Goal: Information Seeking & Learning: Understand process/instructions

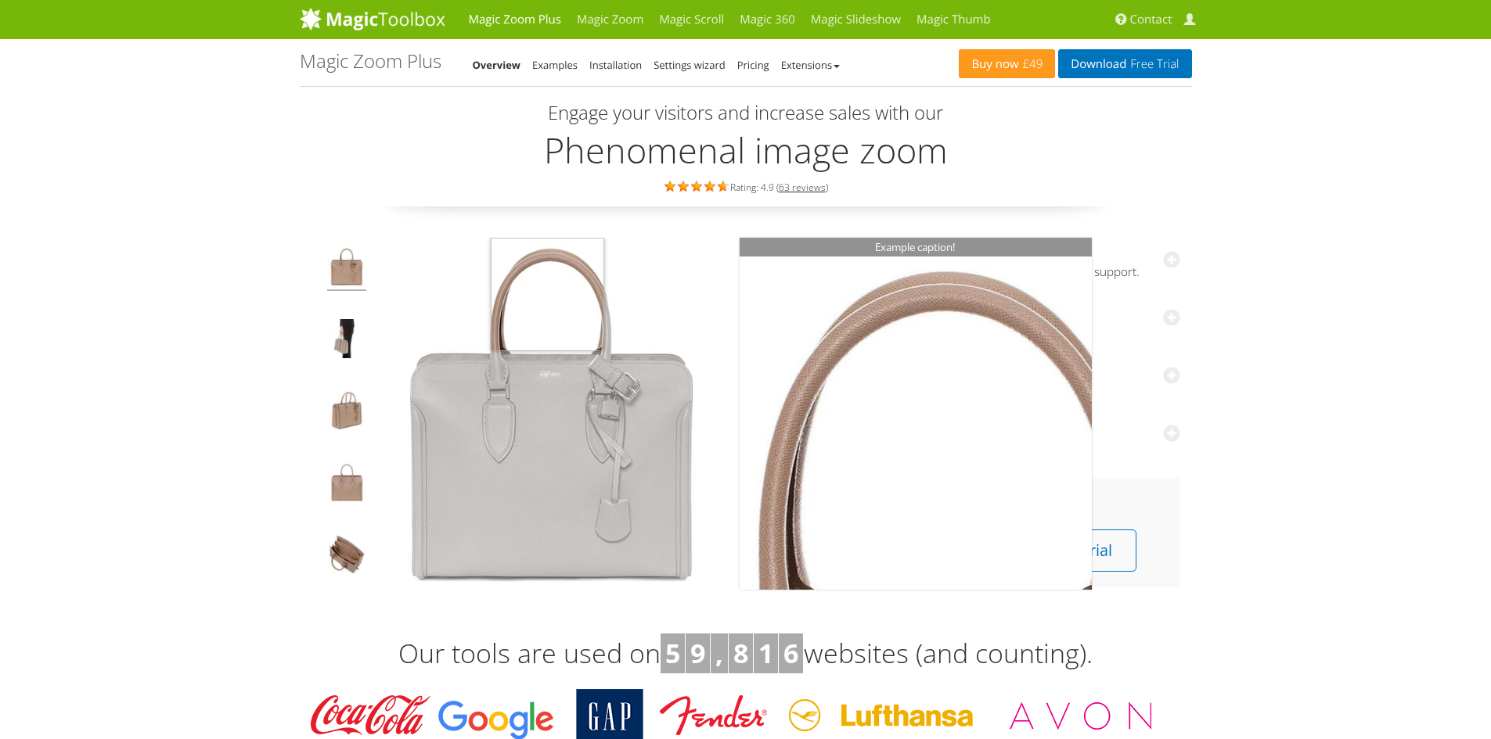
scroll to position [78, 0]
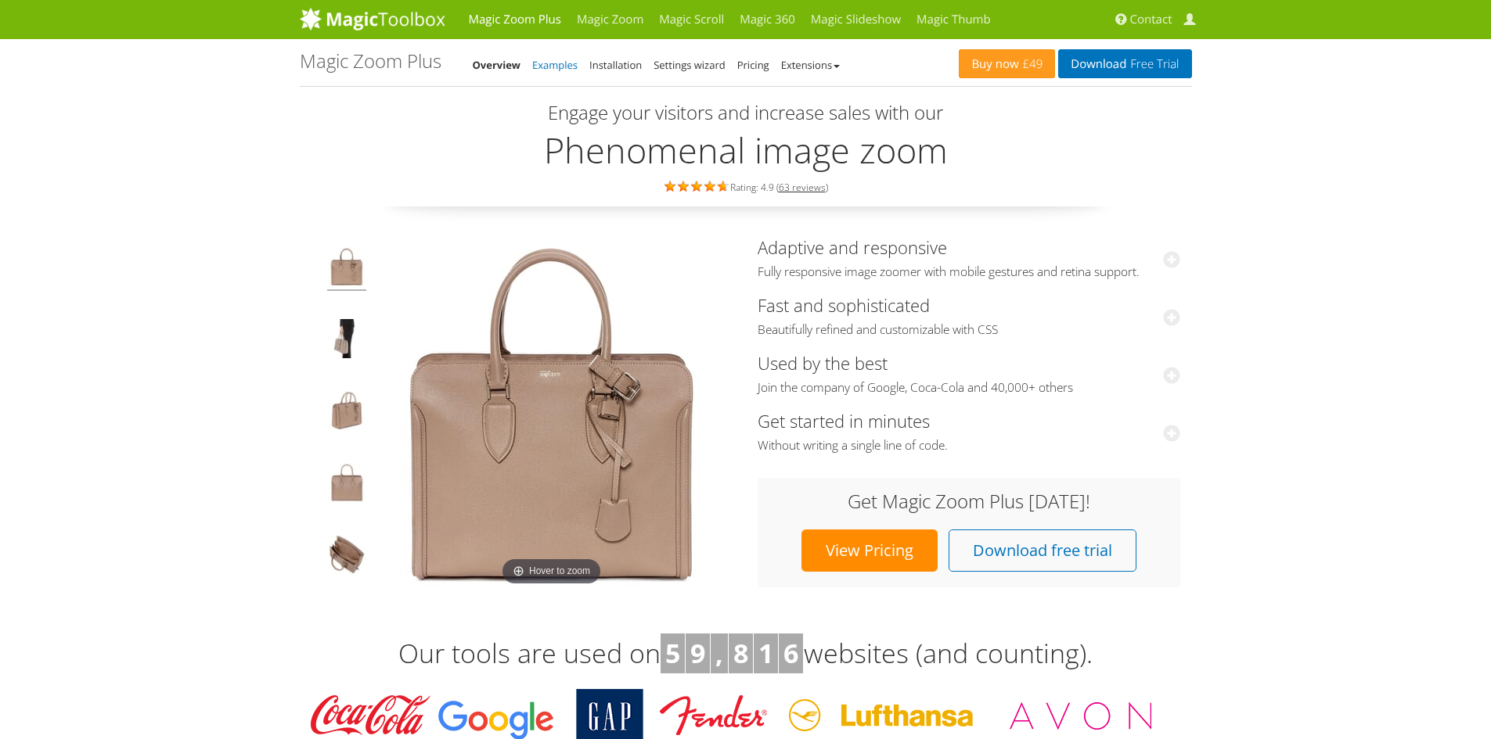
click at [569, 67] on link "Examples" at bounding box center [554, 65] width 45 height 14
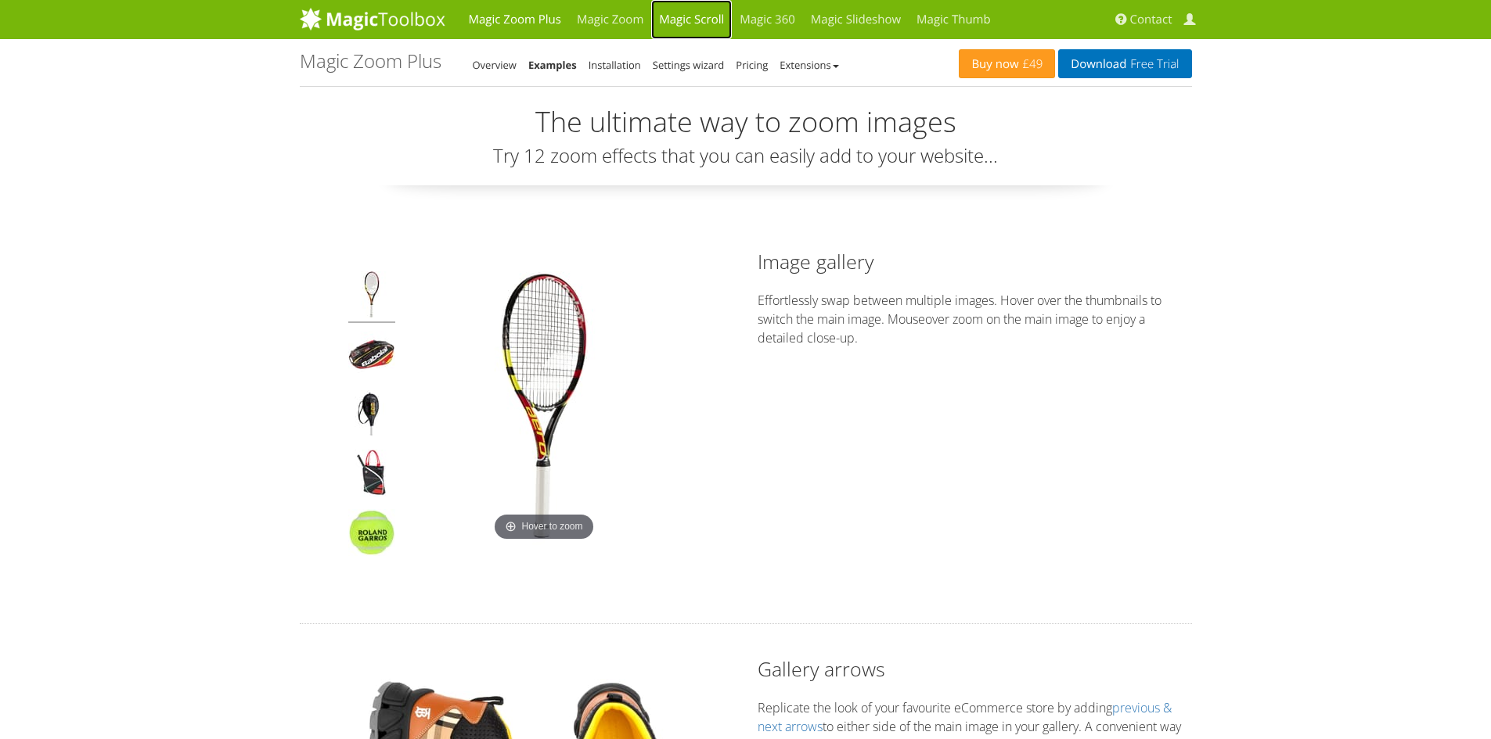
click at [696, 20] on link "Magic Scroll" at bounding box center [691, 19] width 81 height 39
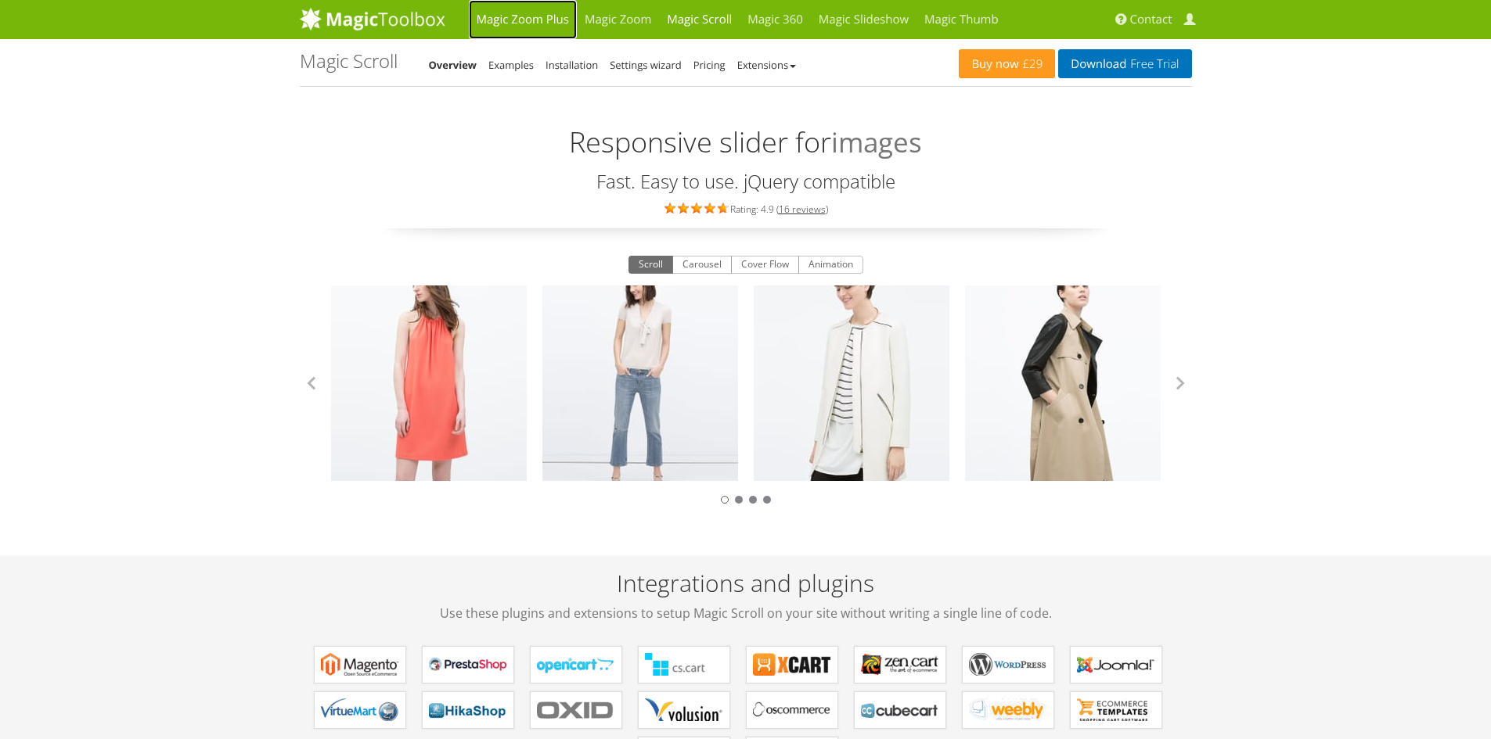
click at [506, 24] on link "Magic Zoom Plus" at bounding box center [523, 19] width 108 height 39
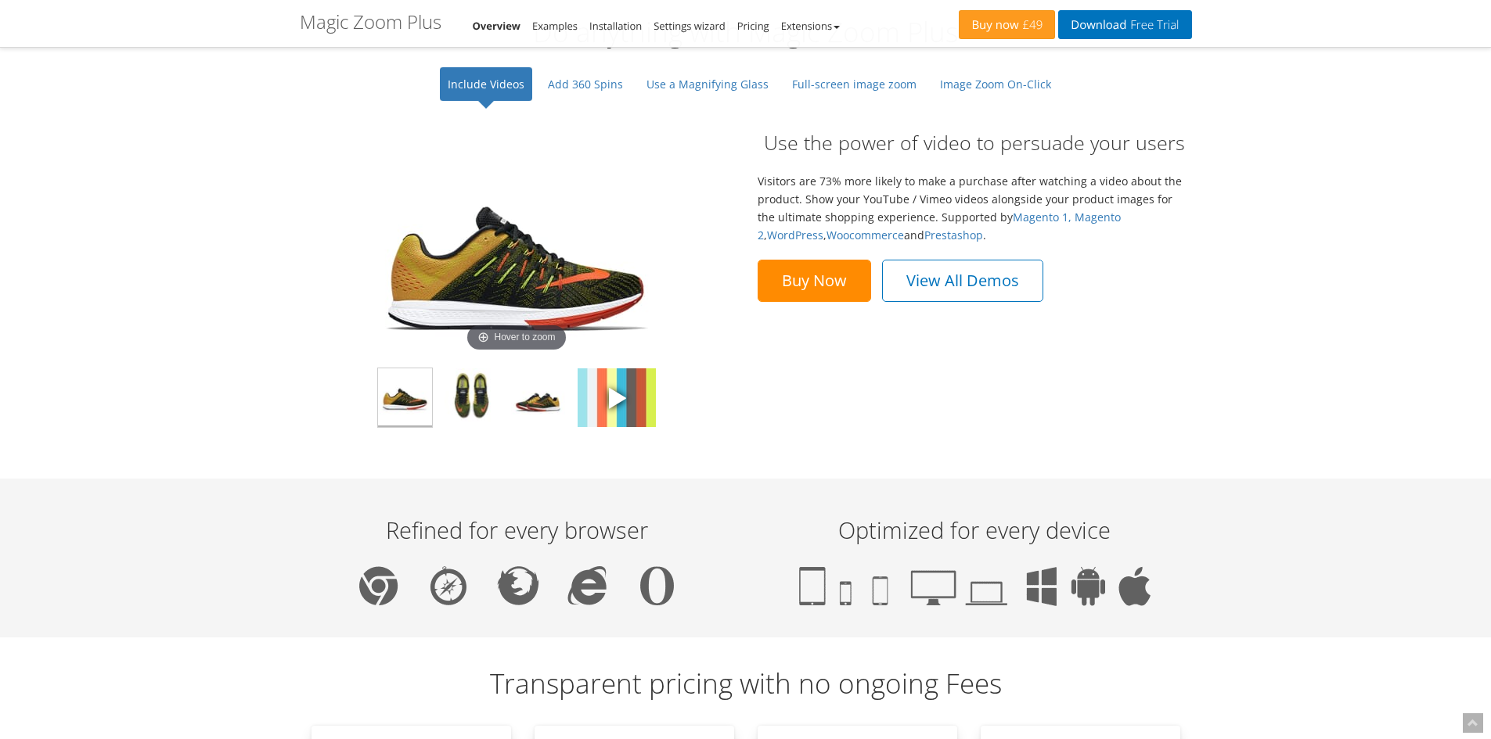
scroll to position [1174, 0]
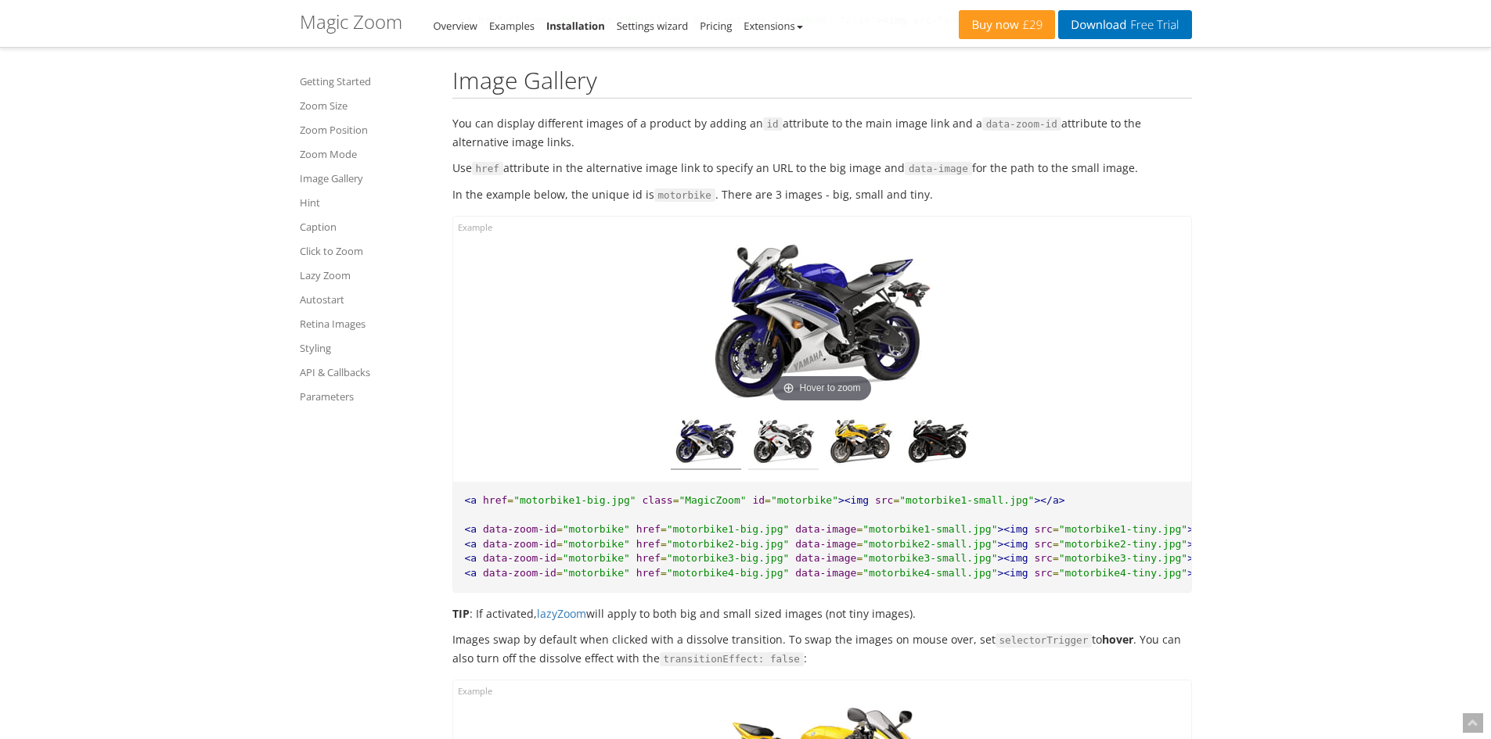
click at [766, 448] on img at bounding box center [783, 445] width 70 height 52
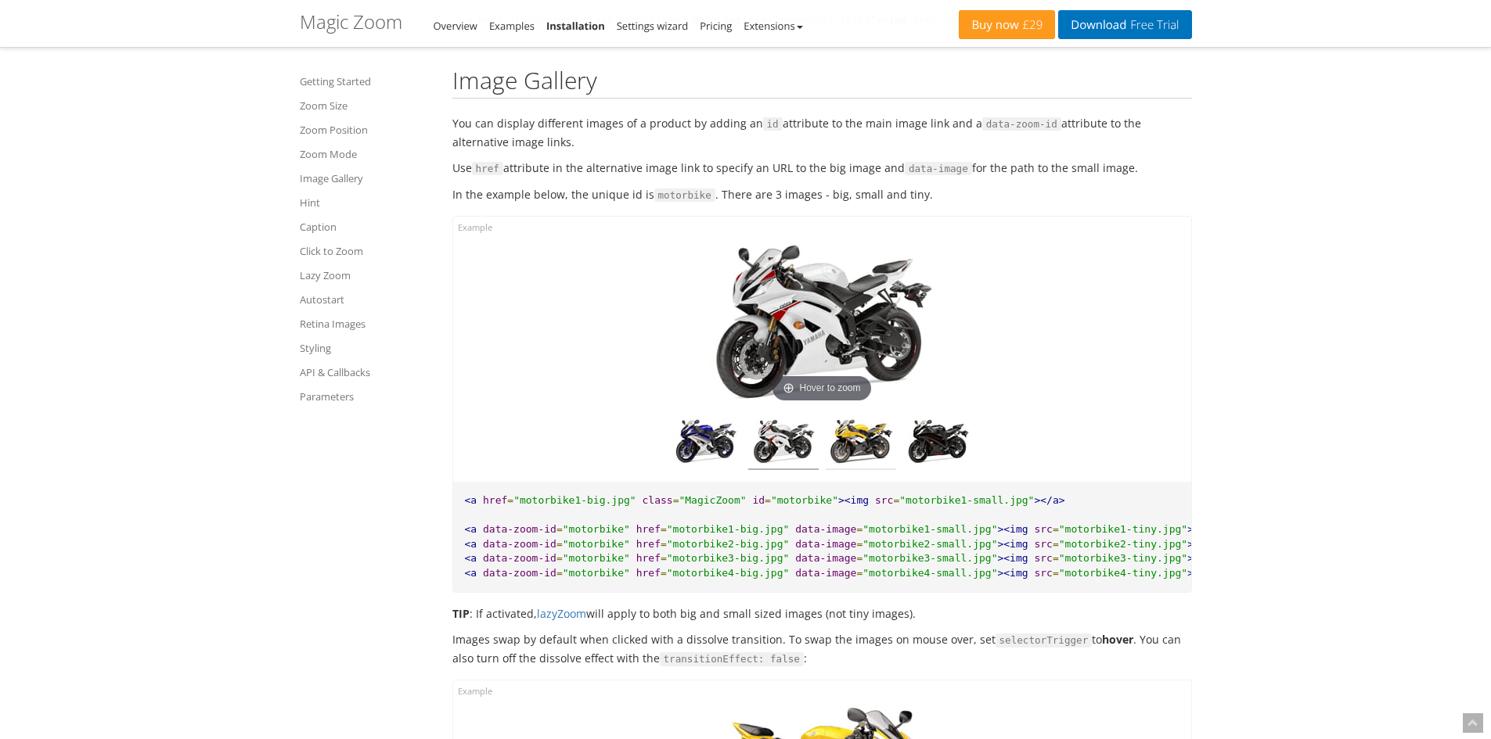
click at [878, 440] on img at bounding box center [861, 445] width 70 height 52
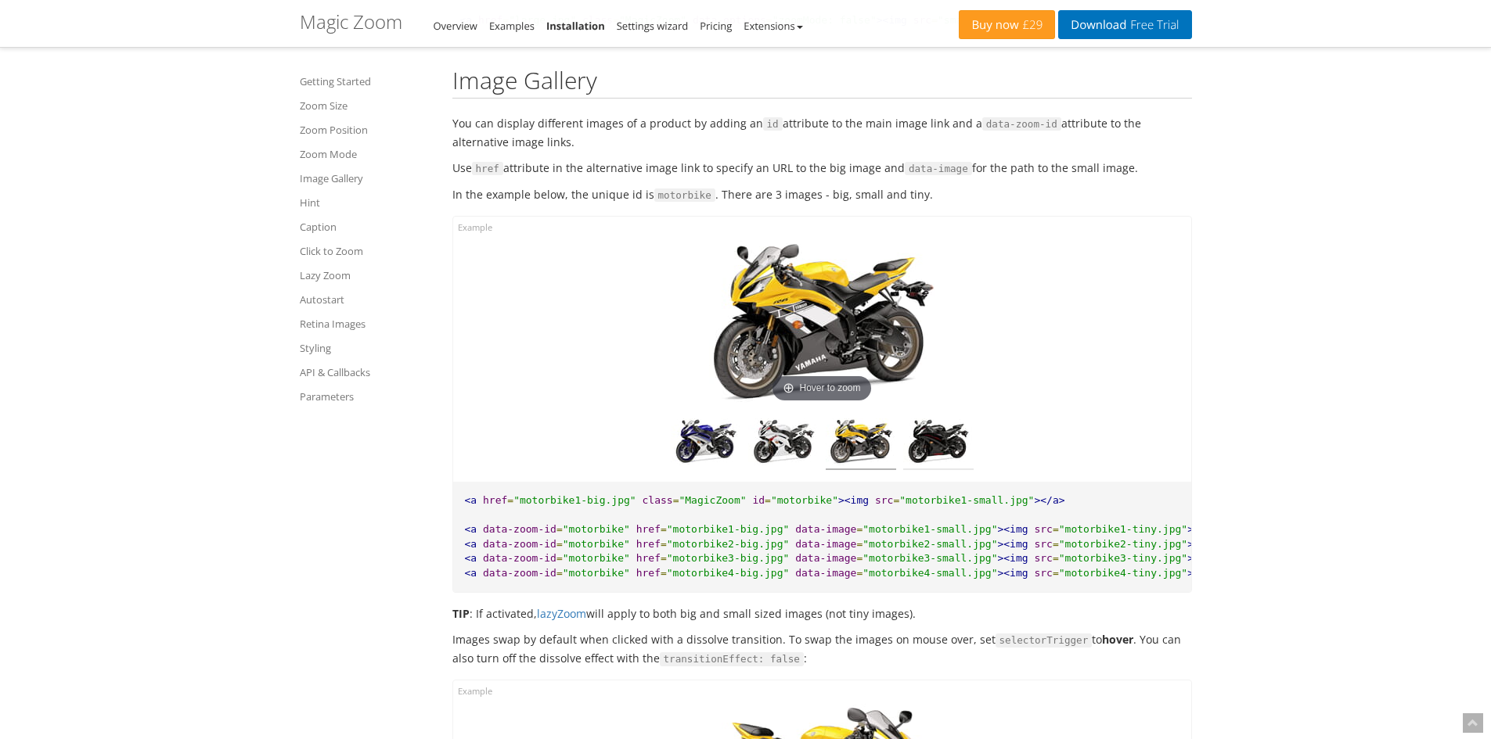
click at [930, 438] on img at bounding box center [938, 445] width 70 height 52
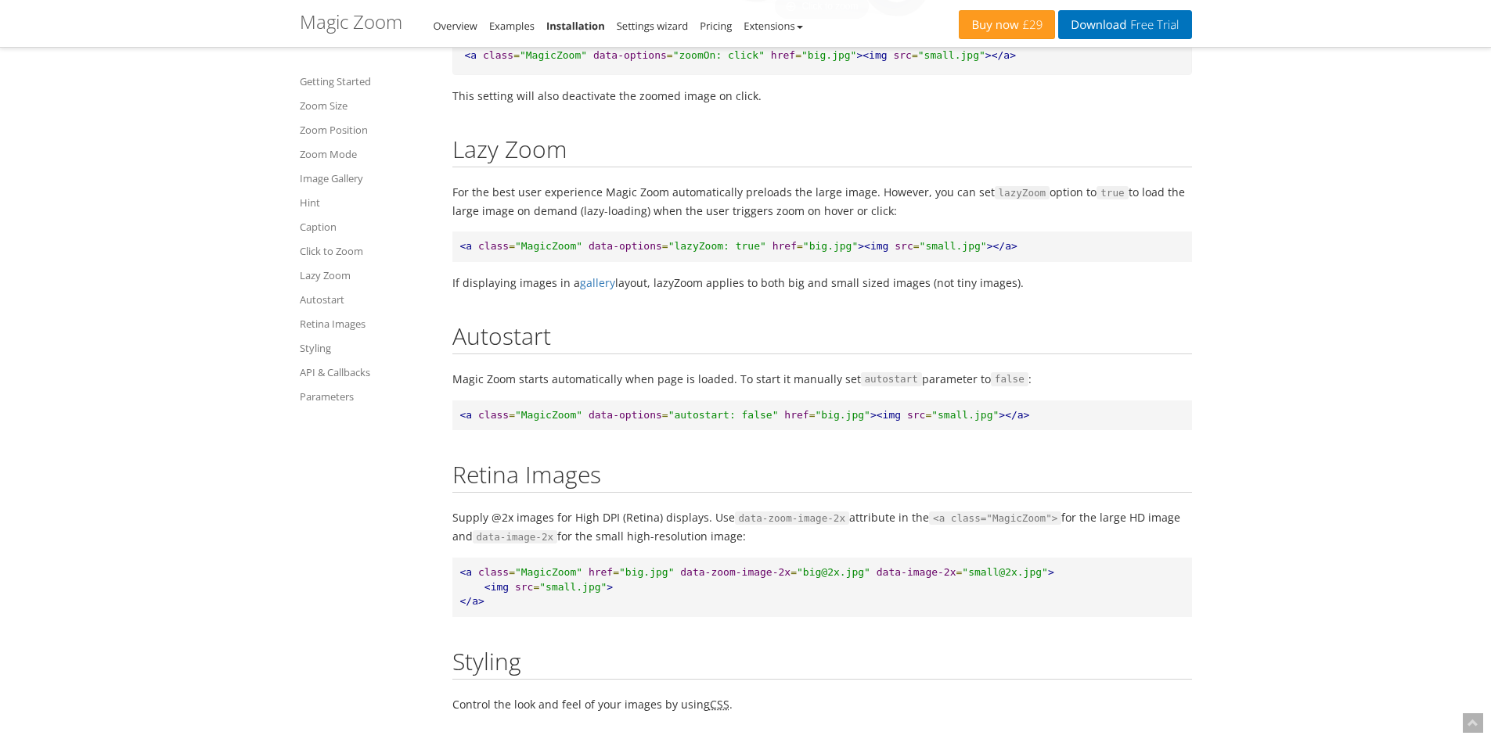
scroll to position [8775, 0]
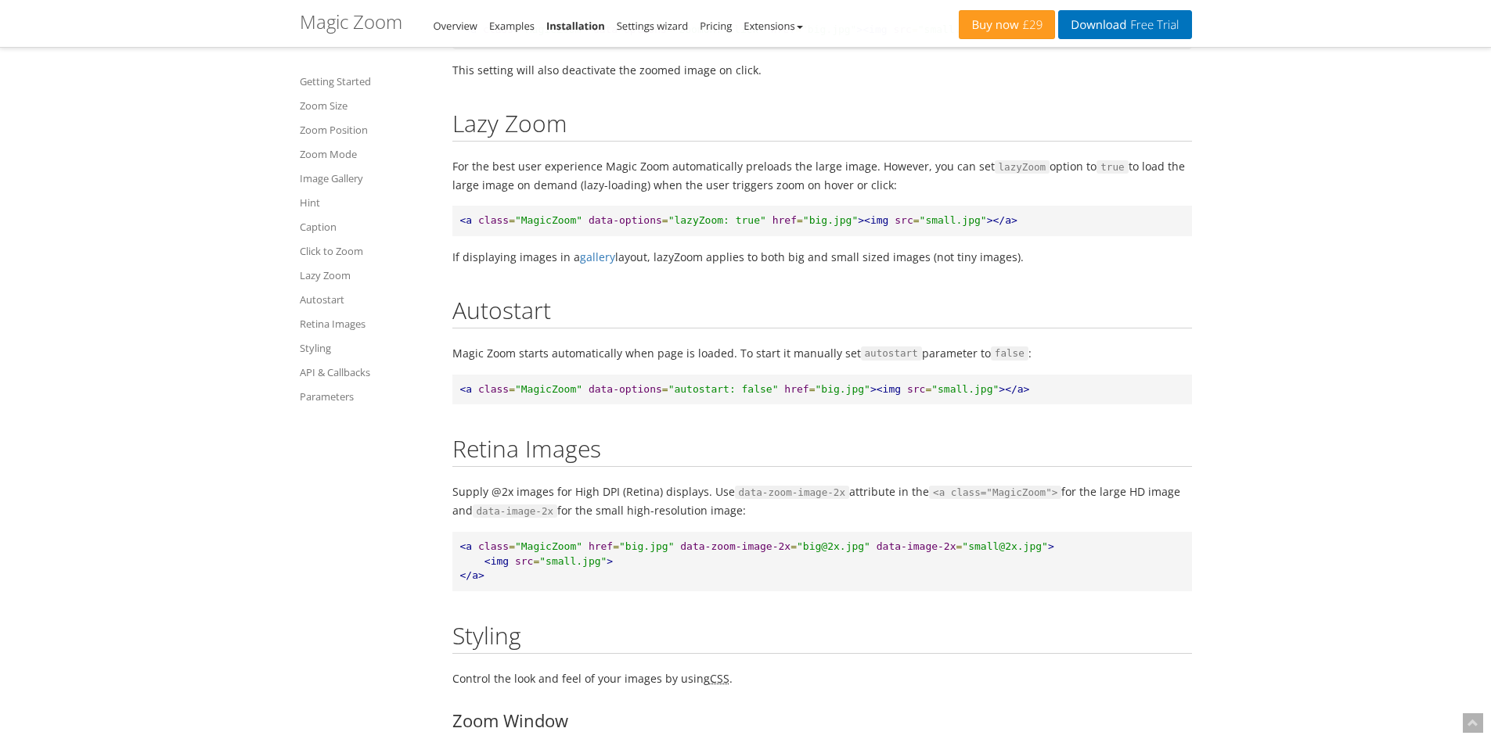
drag, startPoint x: 1045, startPoint y: 322, endPoint x: 451, endPoint y: 192, distance: 608.5
copy div "Lazy Zoom For the best user experience Magic Zoom automatically preloads the la…"
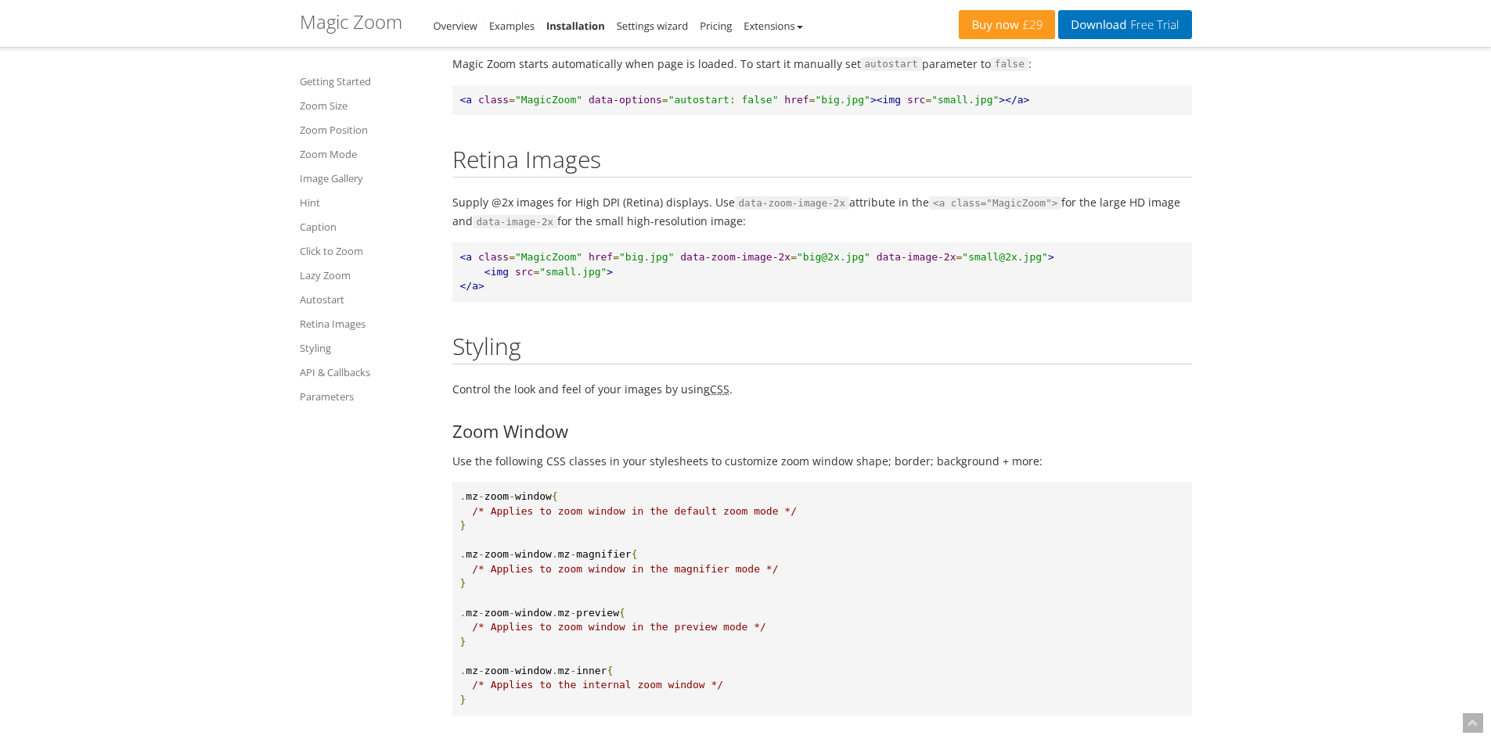
scroll to position [9088, 0]
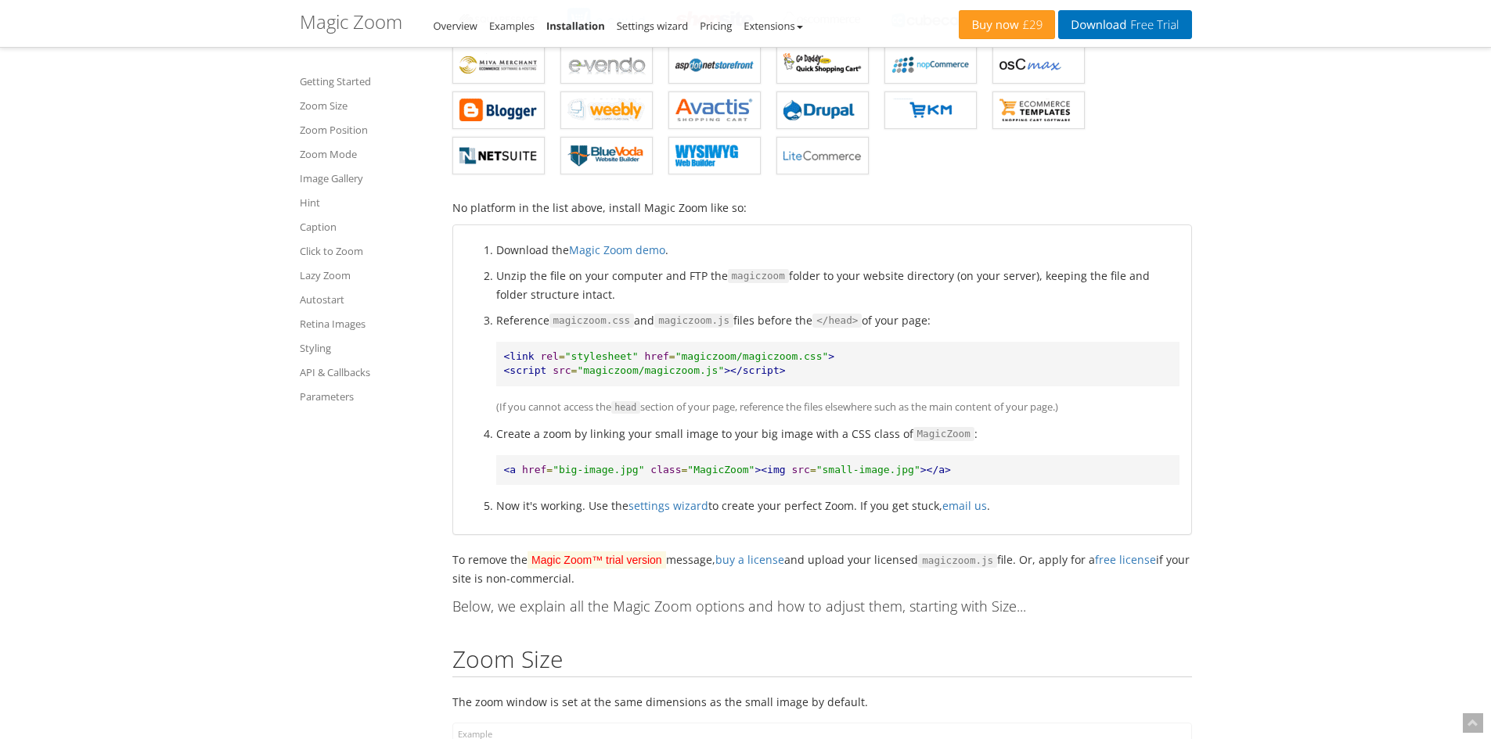
scroll to position [0, 0]
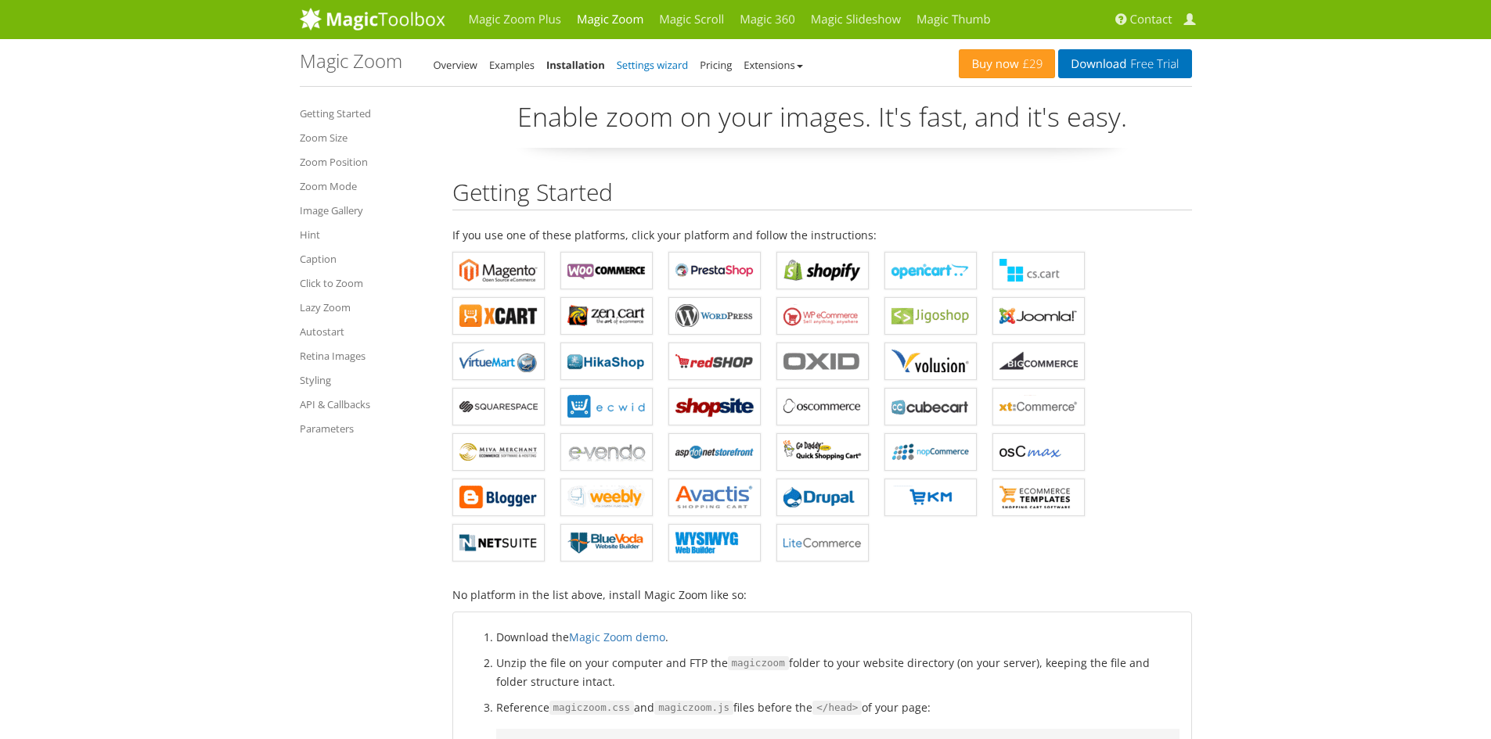
click at [676, 59] on link "Settings wizard" at bounding box center [653, 65] width 72 height 14
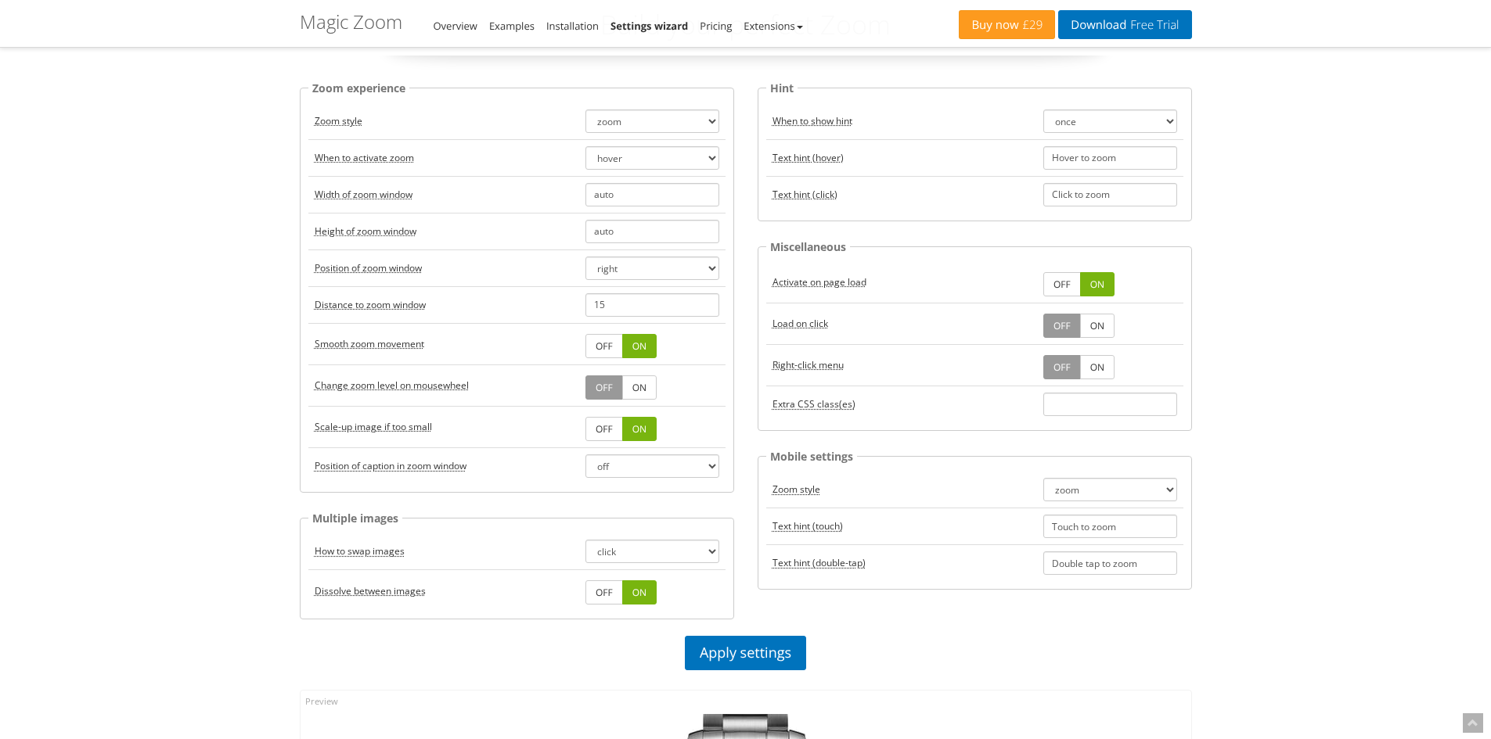
scroll to position [78, 0]
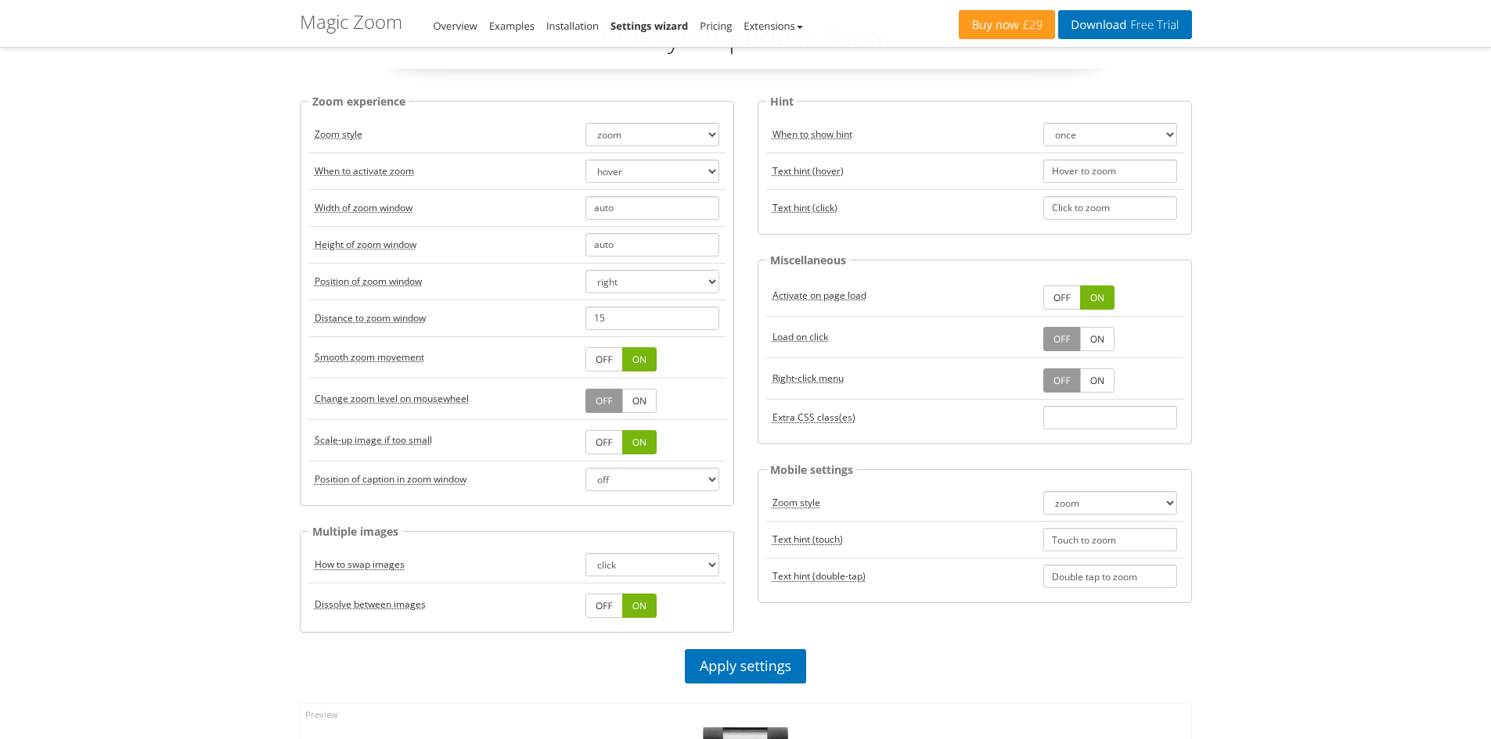
click at [852, 295] on acronym "Activate on page load" at bounding box center [819, 295] width 94 height 13
click at [1120, 339] on td "OFF ON" at bounding box center [1110, 336] width 146 height 41
click at [1091, 342] on link "ON" at bounding box center [1097, 339] width 34 height 24
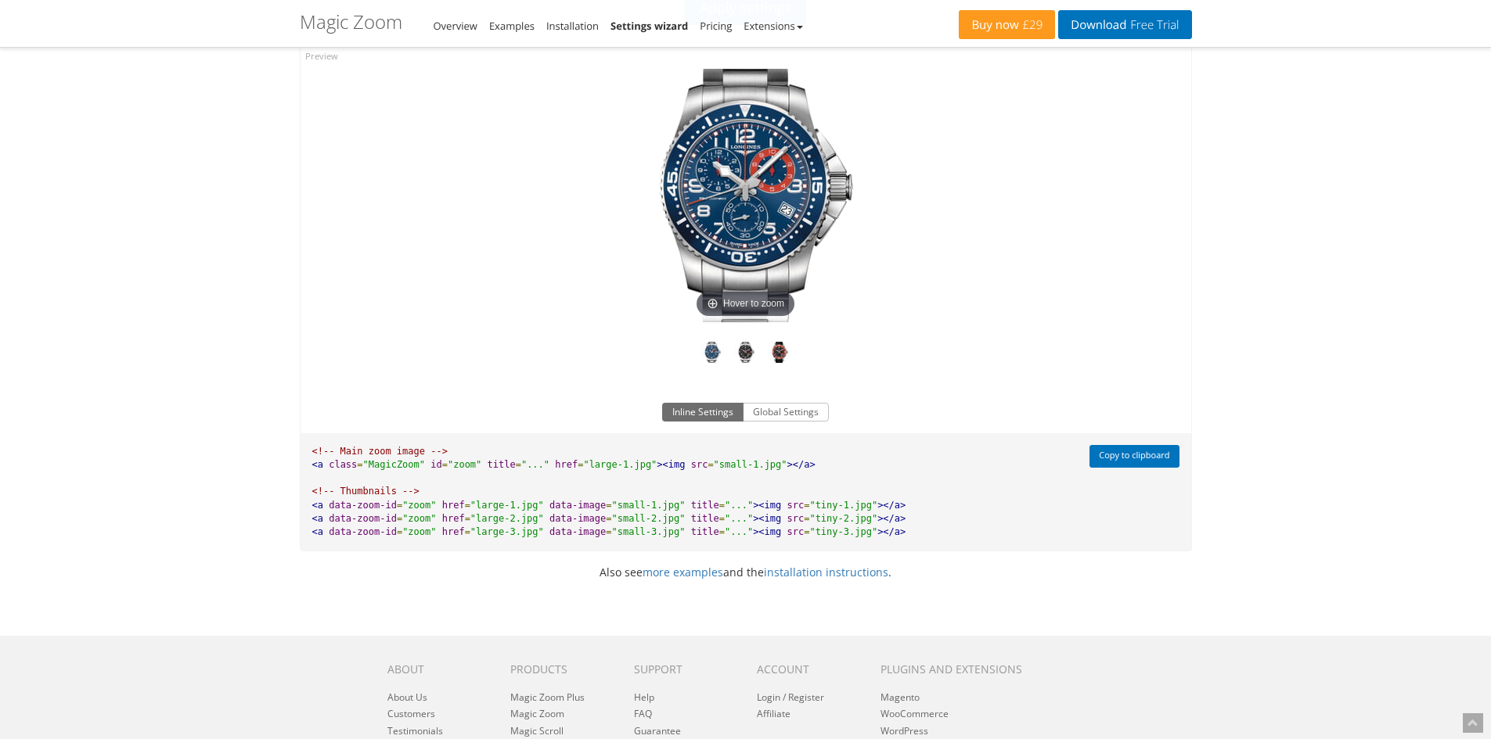
scroll to position [782, 0]
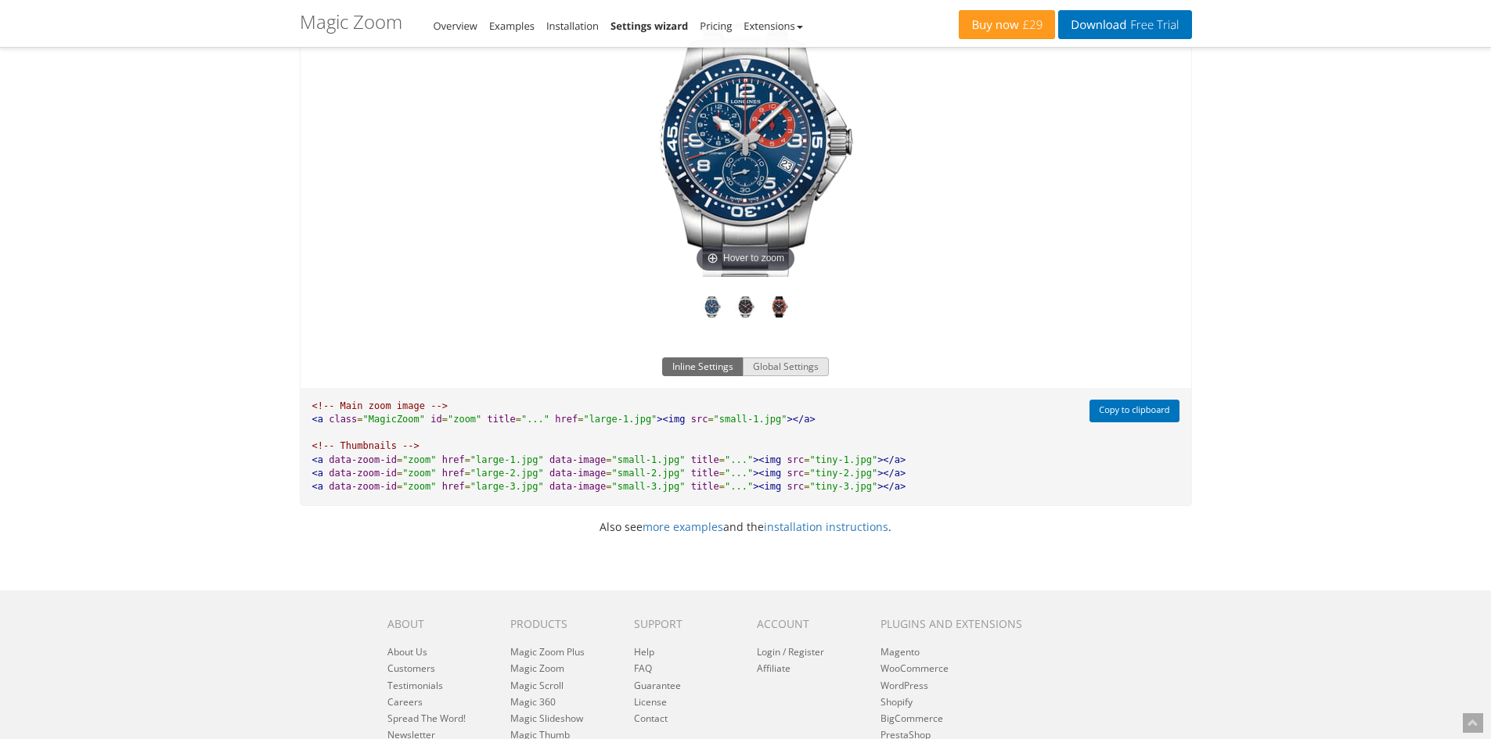
click at [793, 370] on button "Global Settings" at bounding box center [786, 367] width 86 height 19
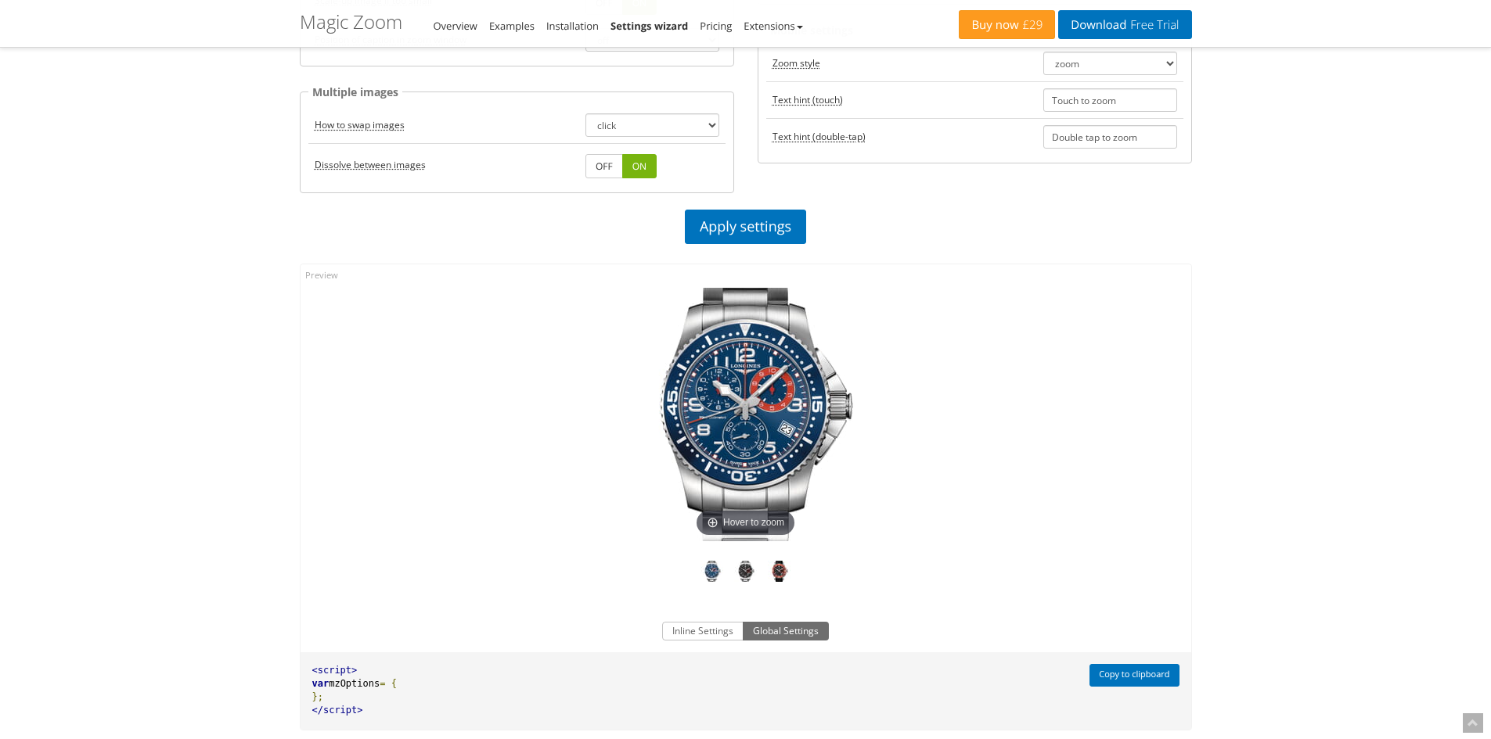
scroll to position [469, 0]
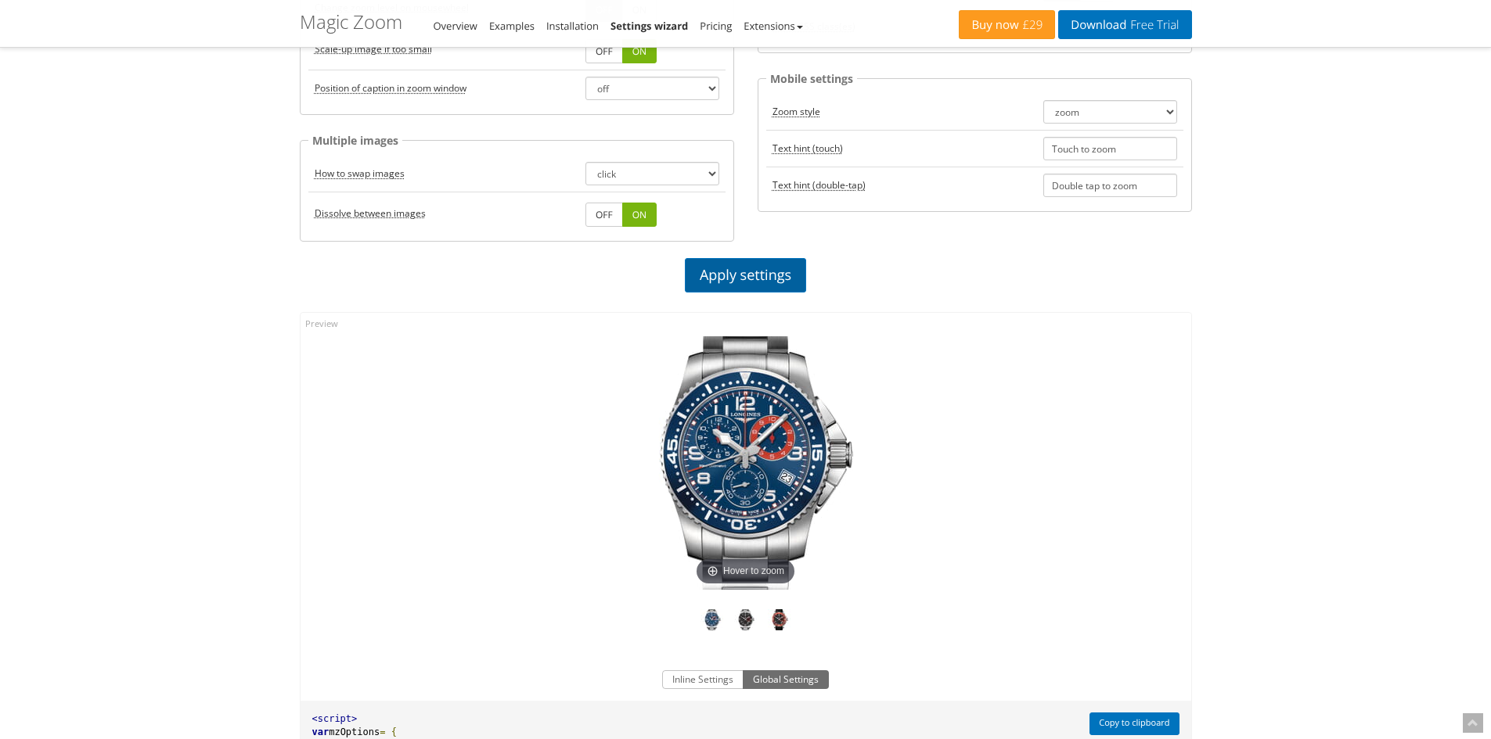
click at [781, 280] on link "Apply settings" at bounding box center [745, 275] width 121 height 34
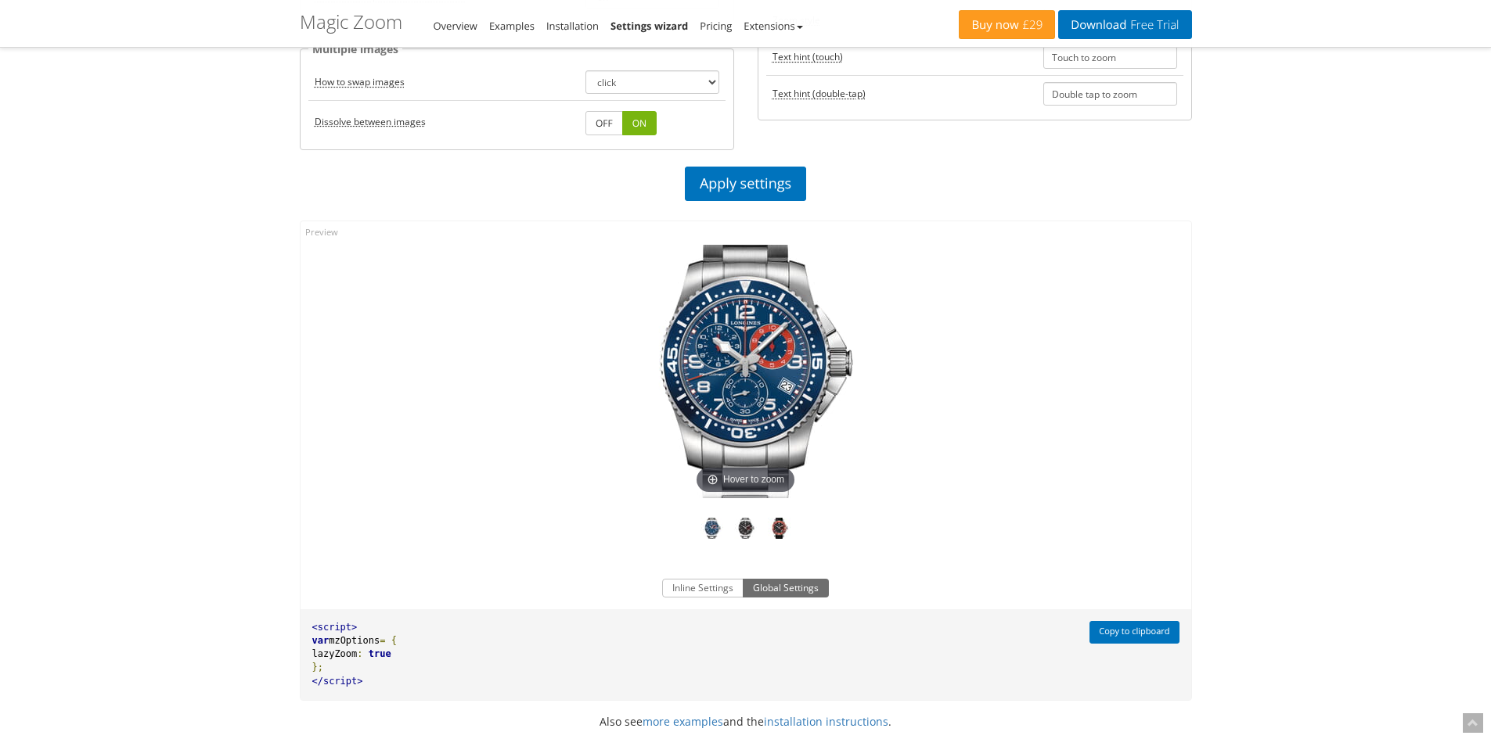
scroll to position [782, 0]
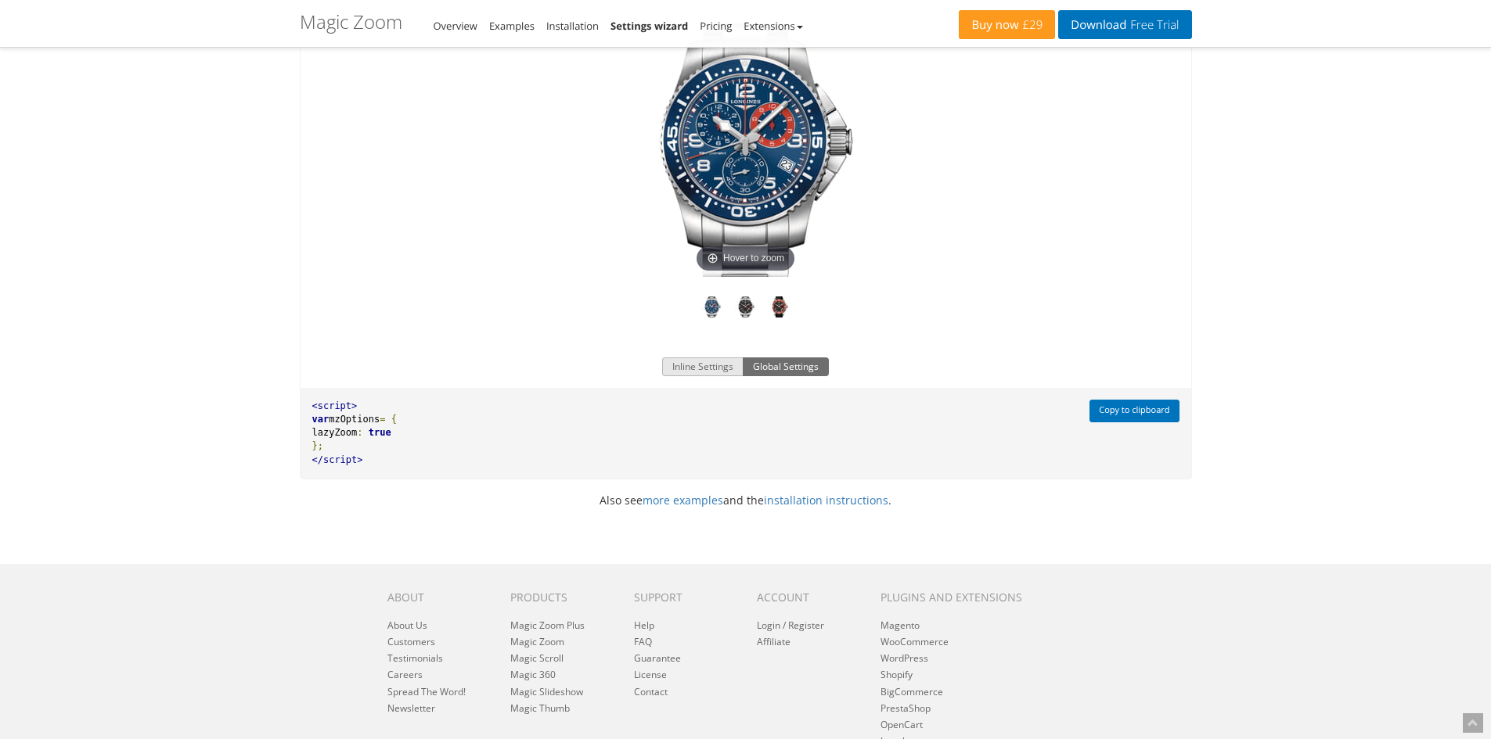
click at [698, 358] on button "Inline Settings" at bounding box center [702, 367] width 81 height 19
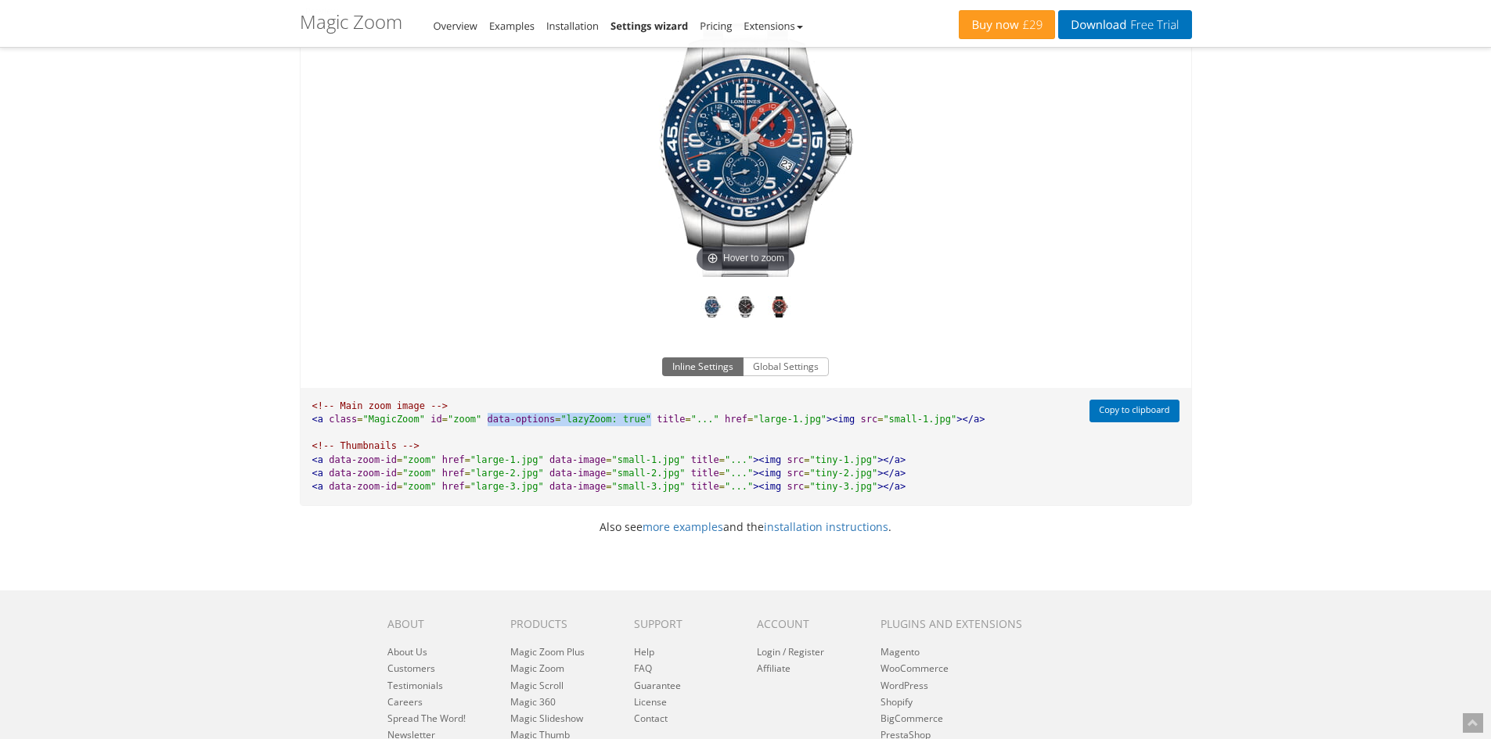
drag, startPoint x: 474, startPoint y: 422, endPoint x: 623, endPoint y: 417, distance: 148.7
click at [623, 417] on pre "<!-- Main zoom image --> <a class = "MagicZoom" id = "zoom" data-options = "laz…" at bounding box center [690, 446] width 781 height 117
copy pre "data-options = "lazyZoom: true""
click at [1312, 503] on div "Magic Zoom Plus Magic Zoom Magic Scroll Magic 360 Magic Slideshow Magic Thumb C…" at bounding box center [745, 52] width 1491 height 1669
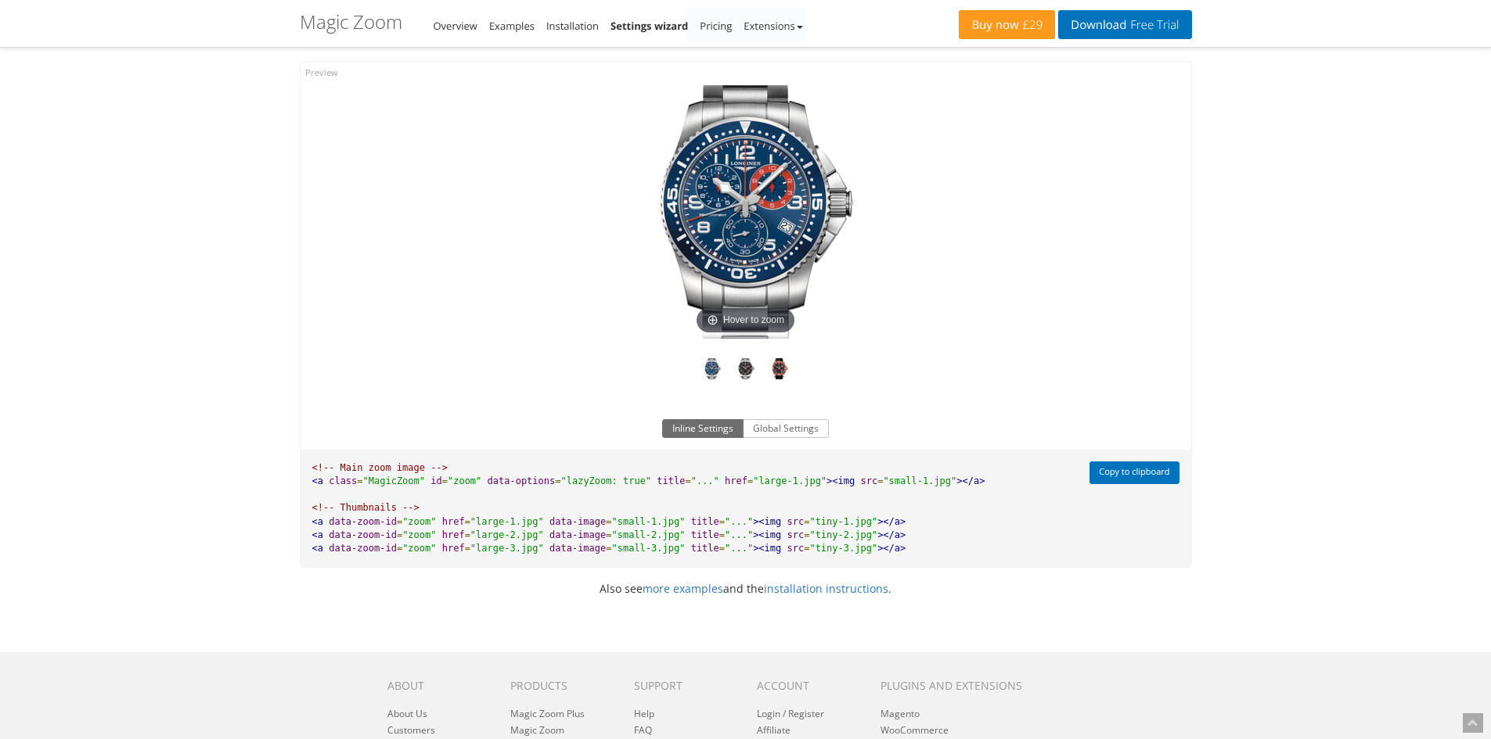
scroll to position [626, 0]
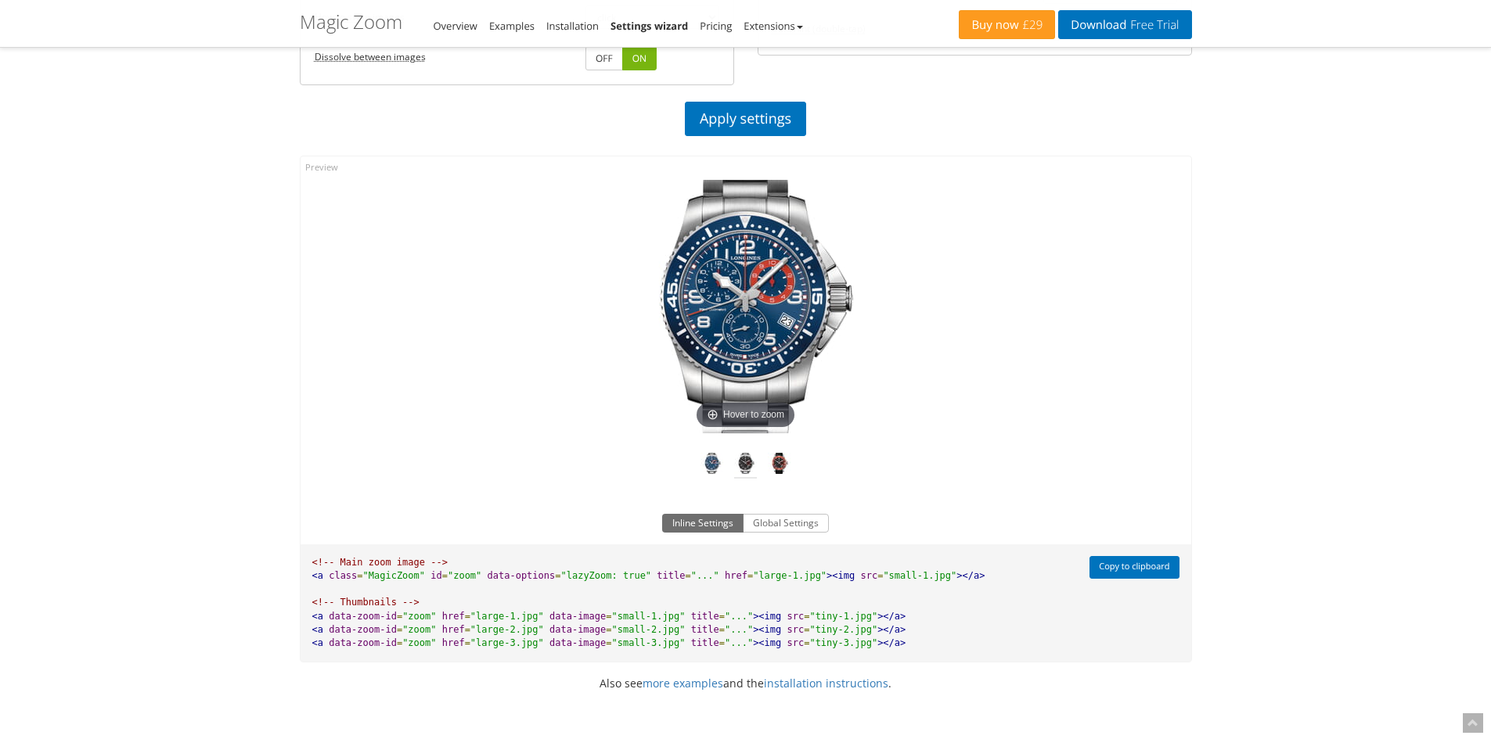
click at [738, 469] on img at bounding box center [745, 466] width 23 height 26
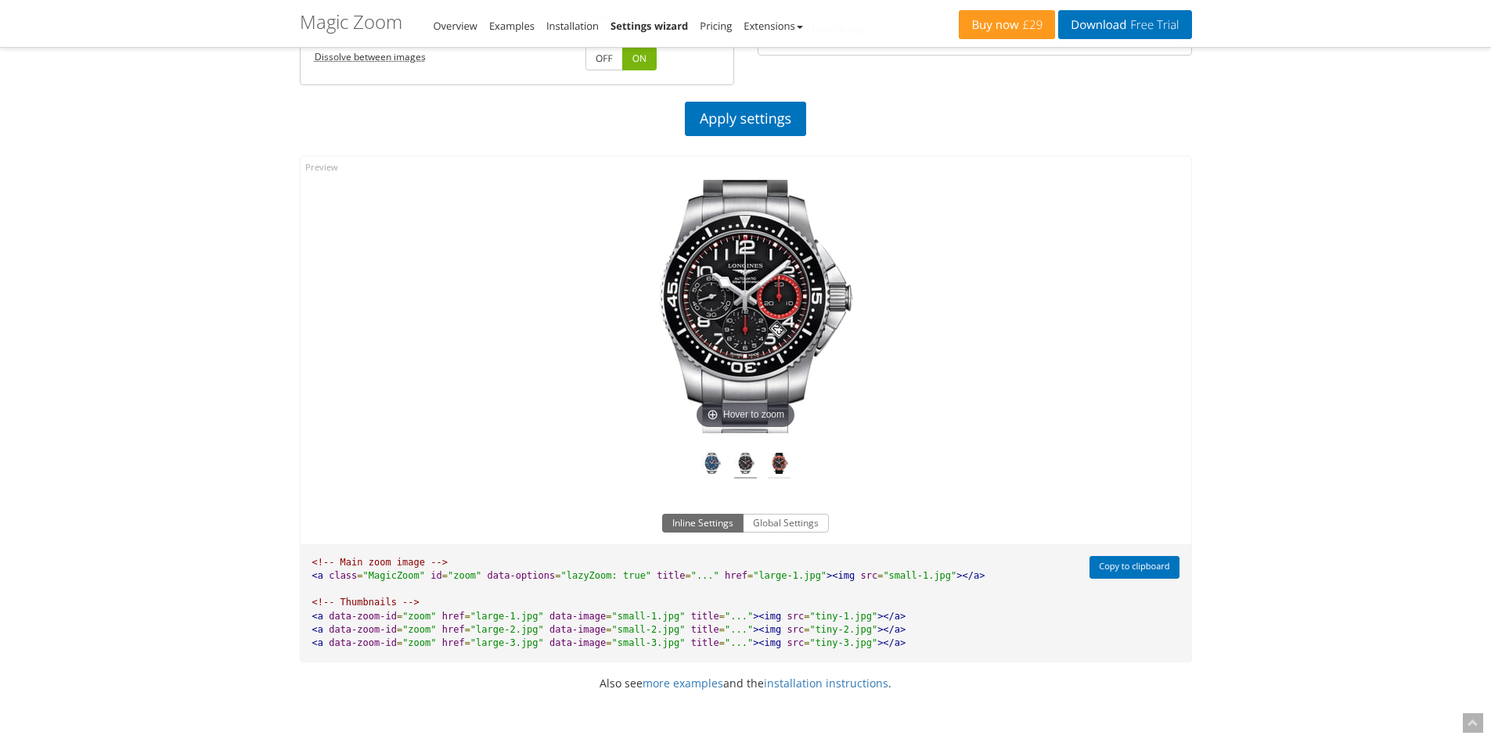
click at [775, 463] on img at bounding box center [779, 466] width 23 height 26
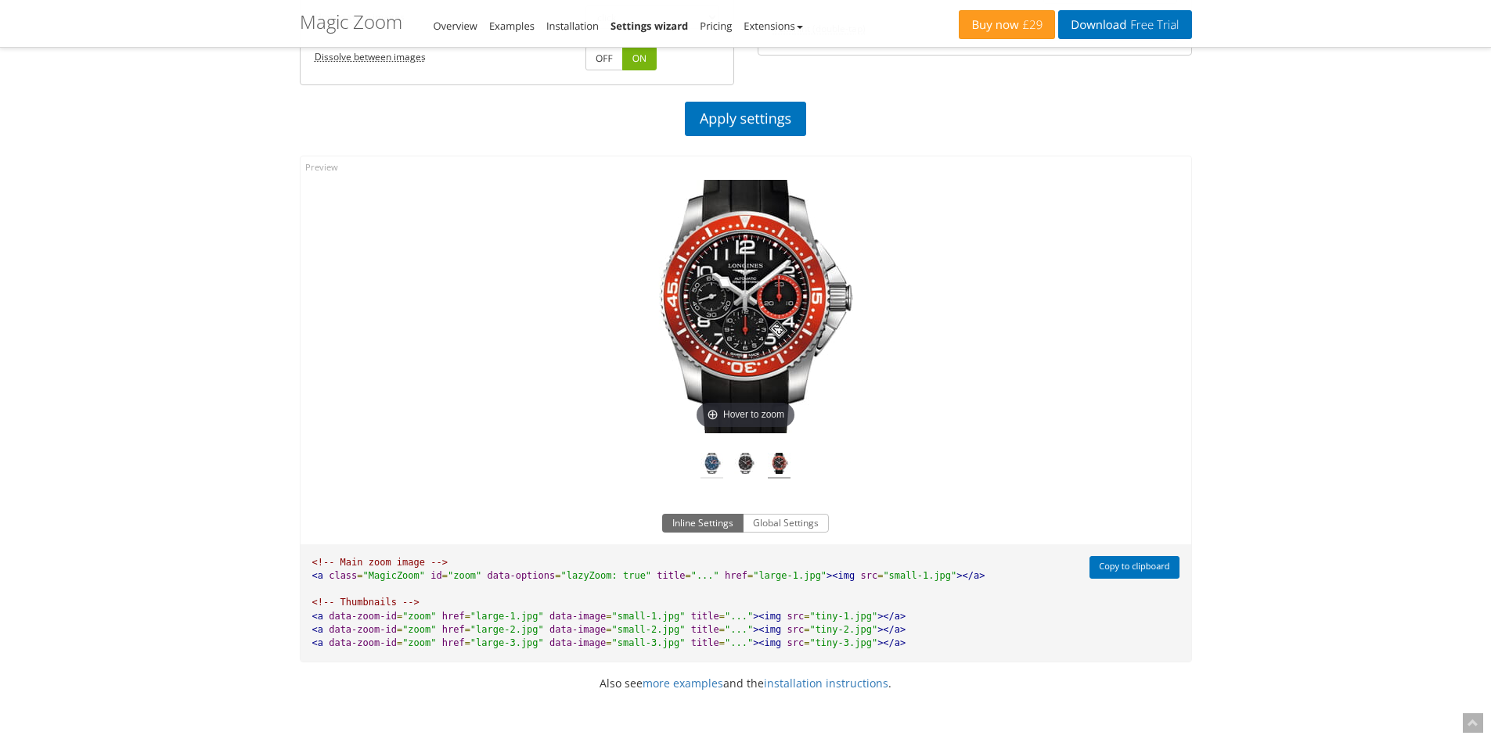
click at [702, 470] on img at bounding box center [711, 466] width 23 height 26
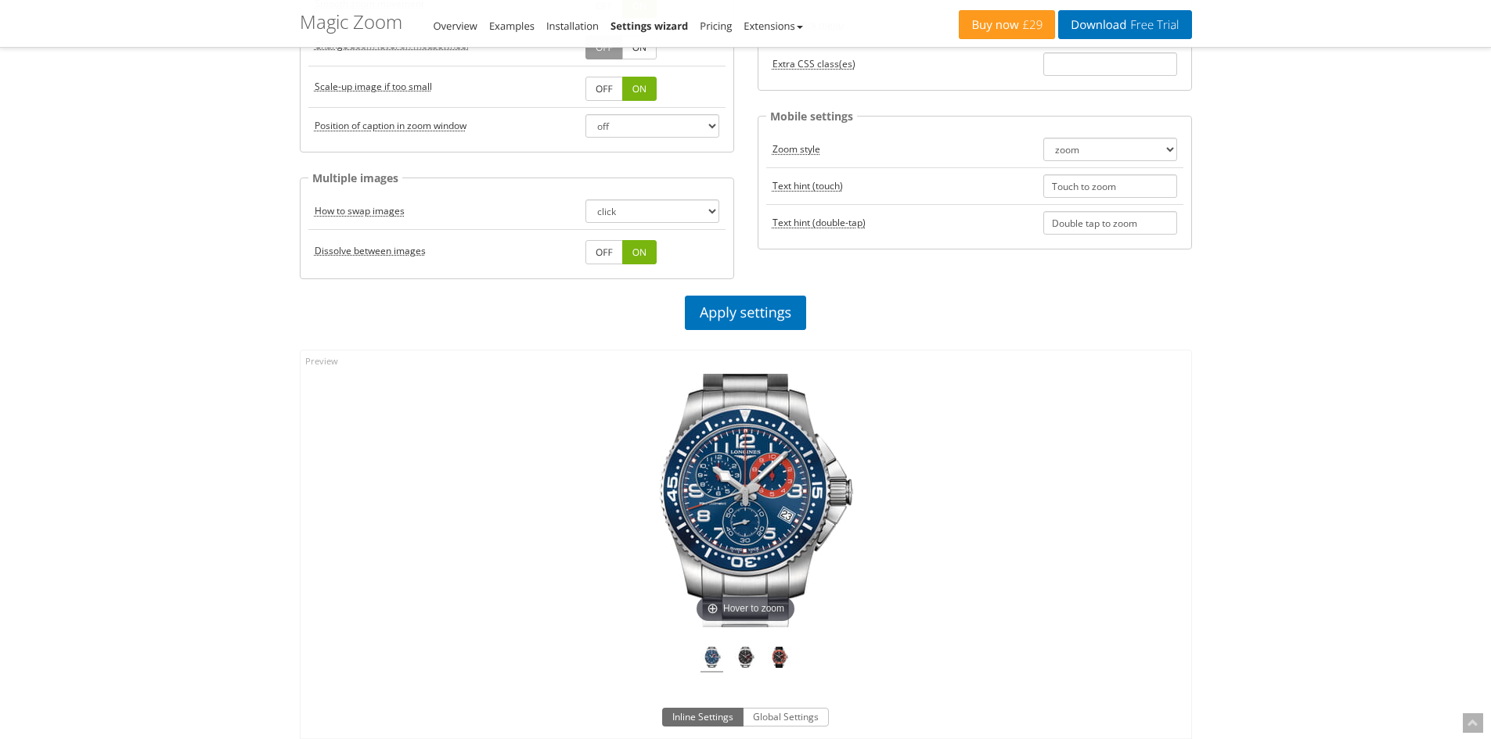
scroll to position [156, 0]
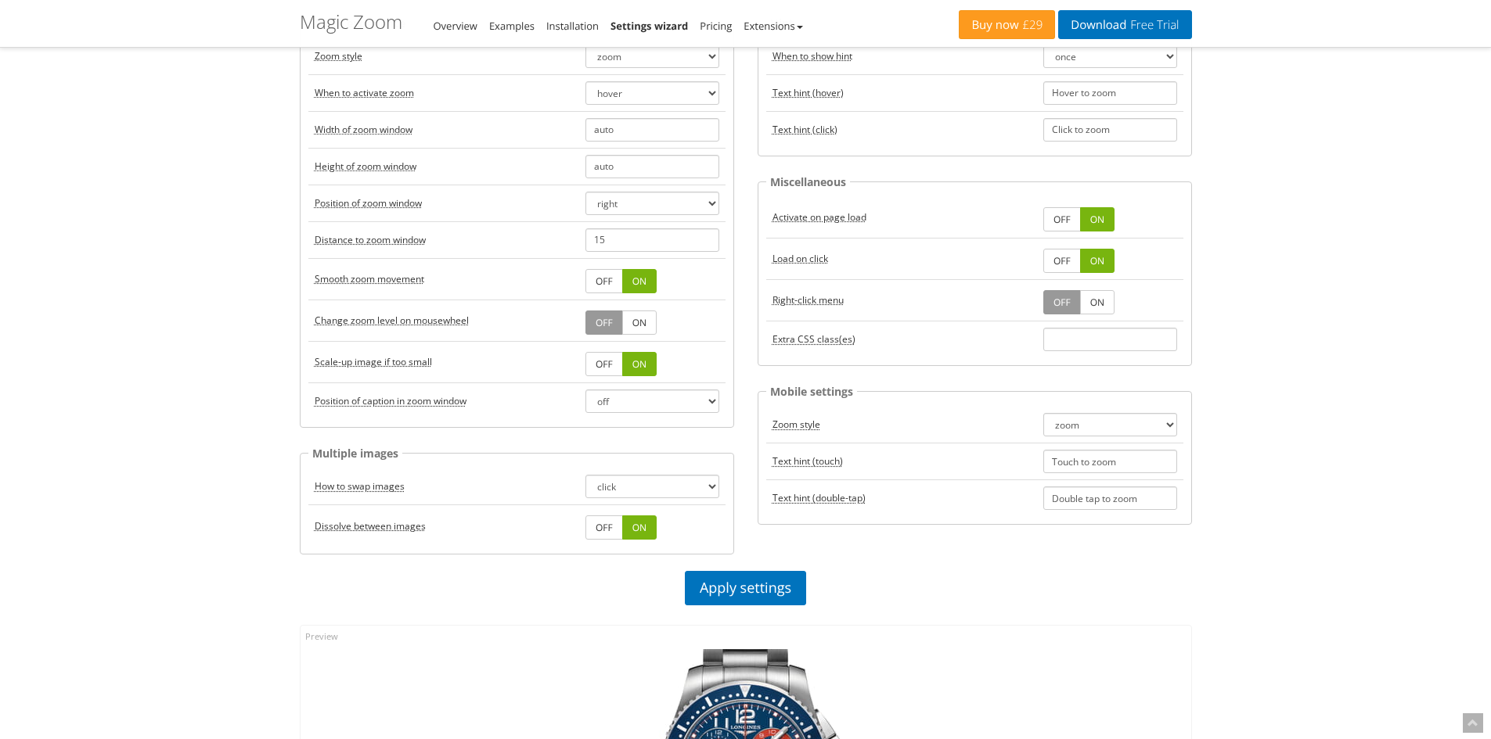
drag, startPoint x: 780, startPoint y: 175, endPoint x: 747, endPoint y: 140, distance: 48.2
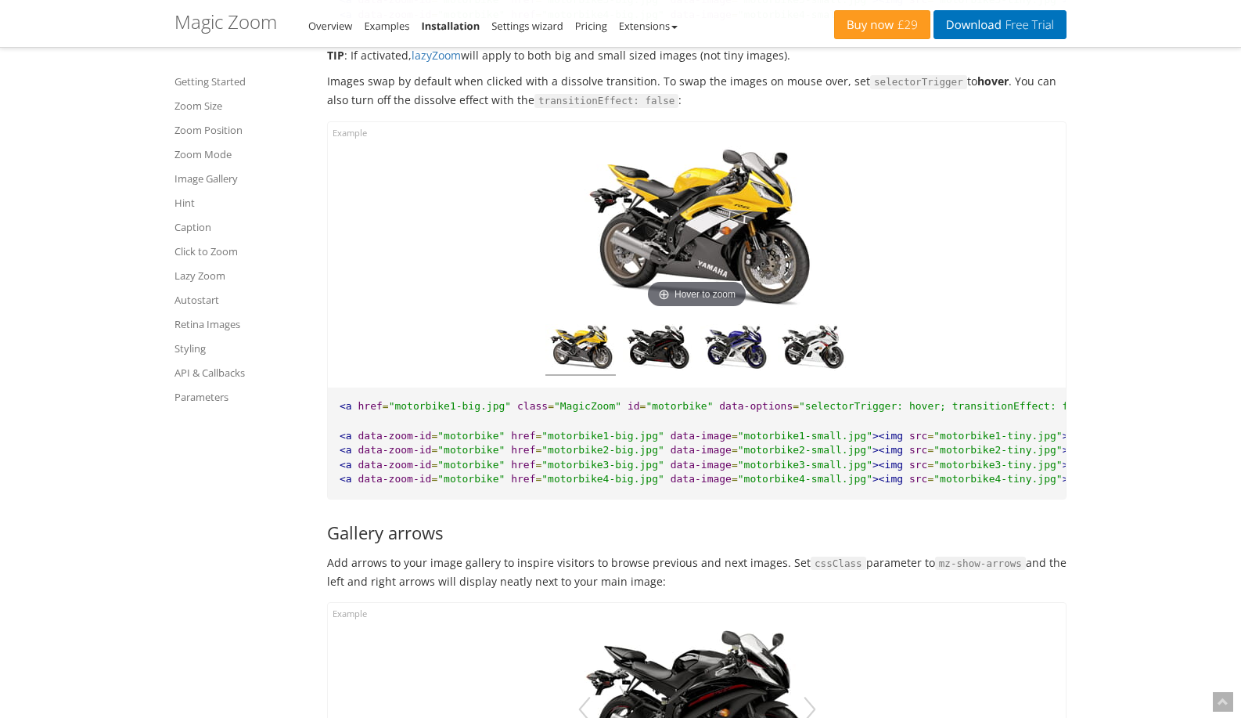
scroll to position [5958, 0]
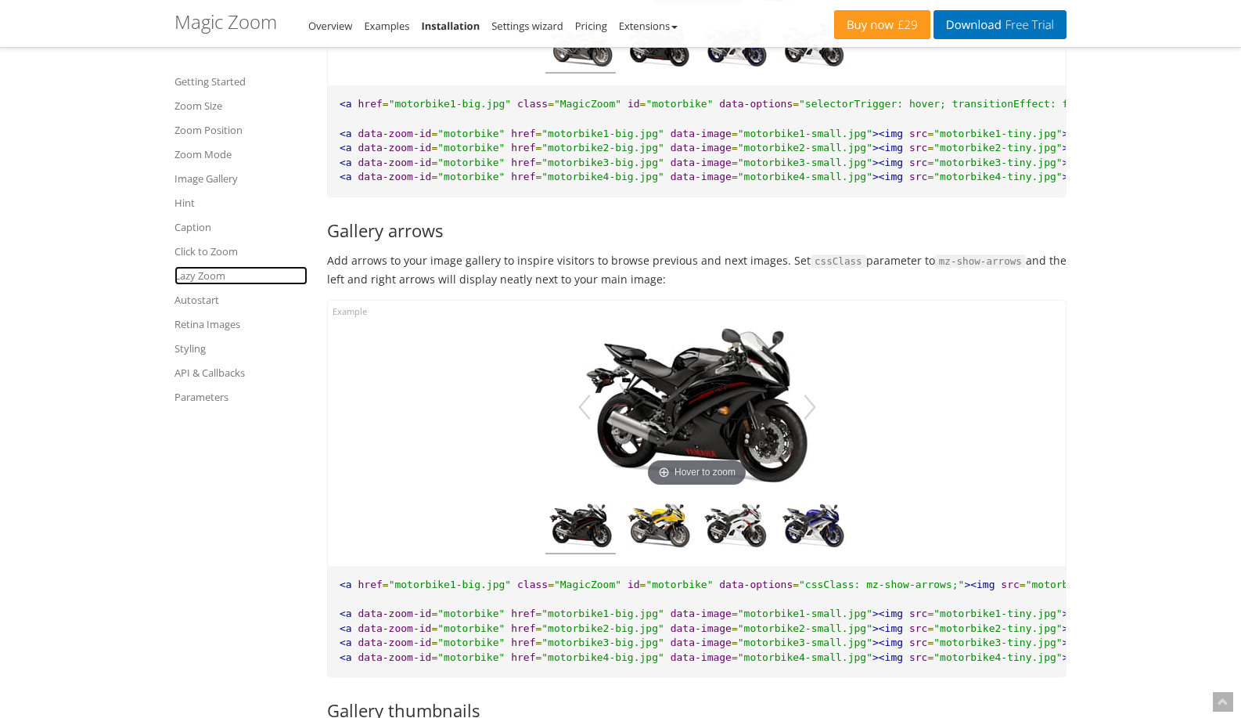
click at [178, 274] on link "Lazy Zoom" at bounding box center [240, 275] width 133 height 19
